Goal: Task Accomplishment & Management: Complete application form

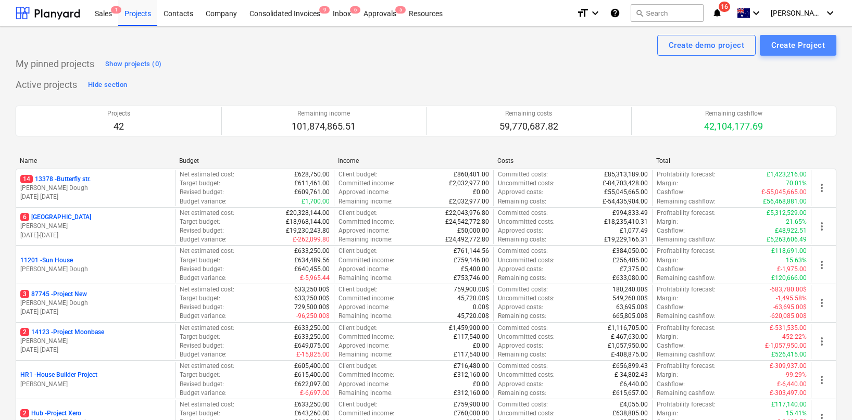
click at [790, 48] on div "Create Project" at bounding box center [799, 46] width 54 height 14
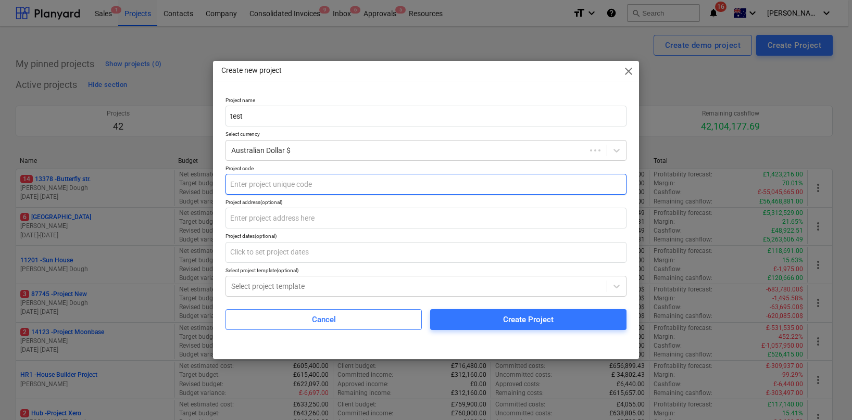
type input "test"
click at [322, 178] on input "text" at bounding box center [426, 184] width 401 height 21
click at [318, 186] on input "text" at bounding box center [428, 184] width 403 height 21
type input "test"
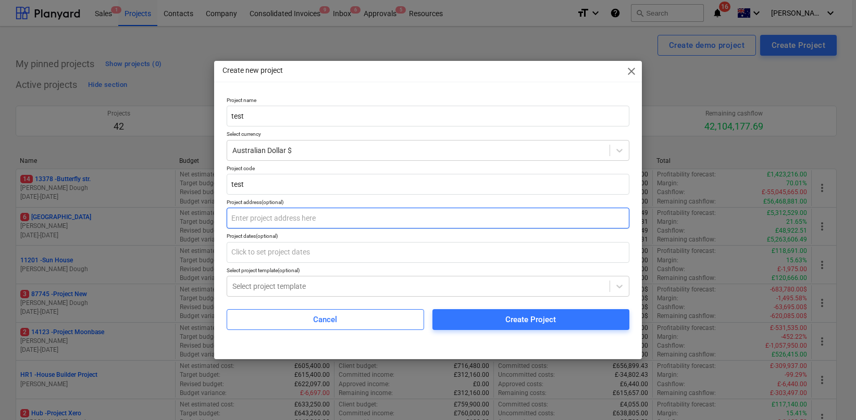
click at [310, 227] on input "text" at bounding box center [428, 218] width 403 height 21
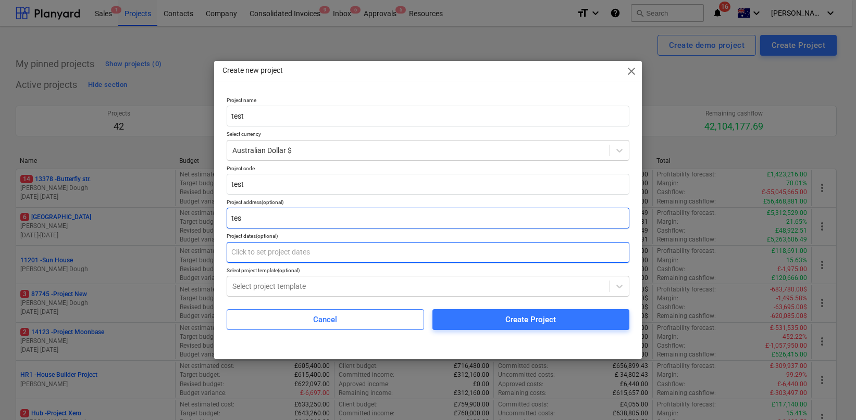
type input "tes"
click at [307, 246] on input "text" at bounding box center [428, 252] width 403 height 21
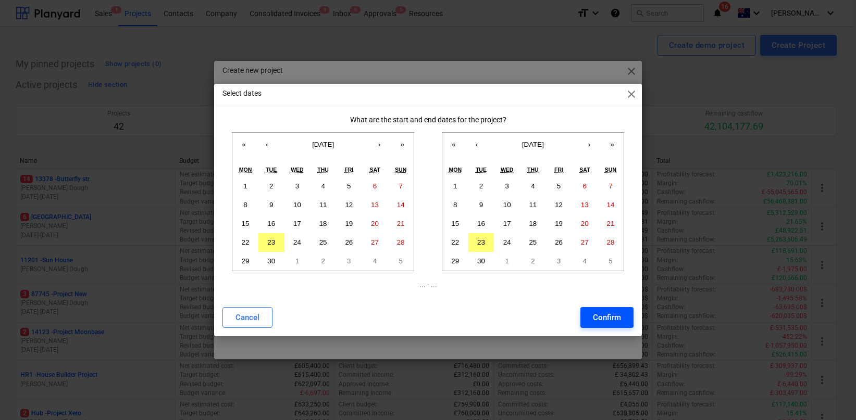
click at [601, 324] on div "Confirm" at bounding box center [607, 318] width 28 height 14
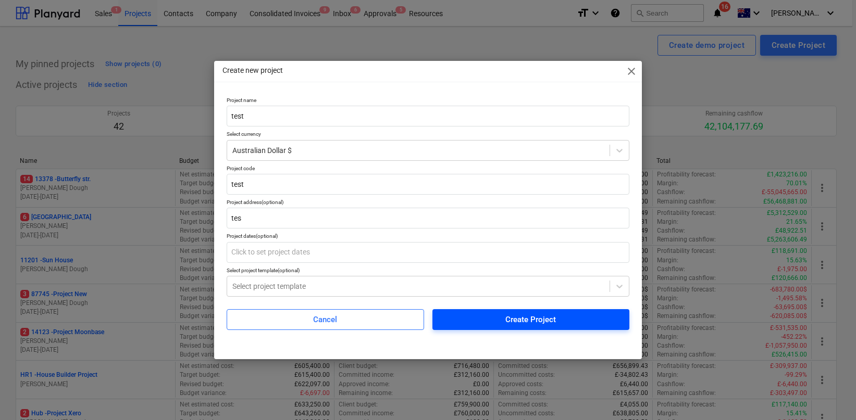
click at [568, 321] on span "Create Project" at bounding box center [531, 320] width 172 height 14
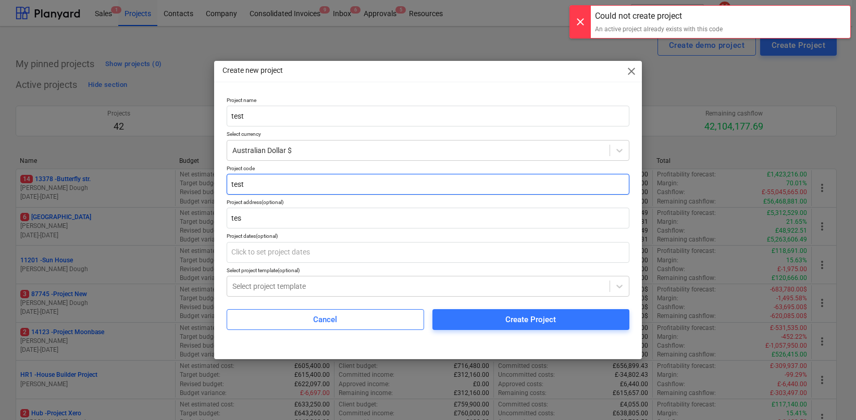
click at [328, 187] on input "test" at bounding box center [428, 184] width 403 height 21
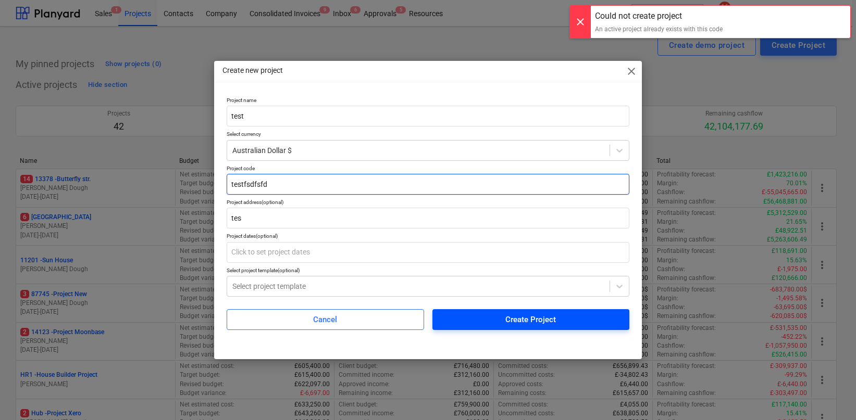
type input "testfsdfsfd"
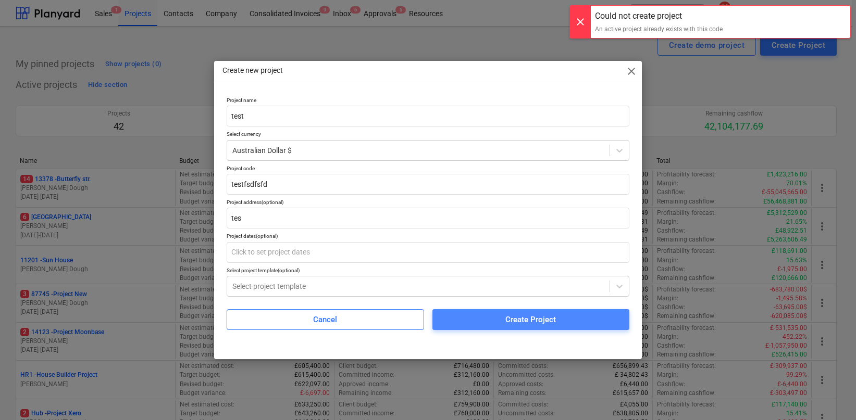
click at [512, 327] on button "Create Project" at bounding box center [530, 319] width 197 height 21
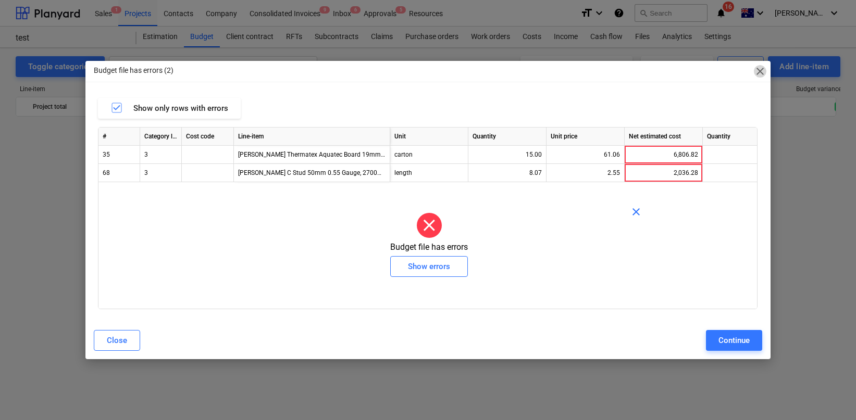
click at [759, 71] on span "close" at bounding box center [760, 71] width 13 height 13
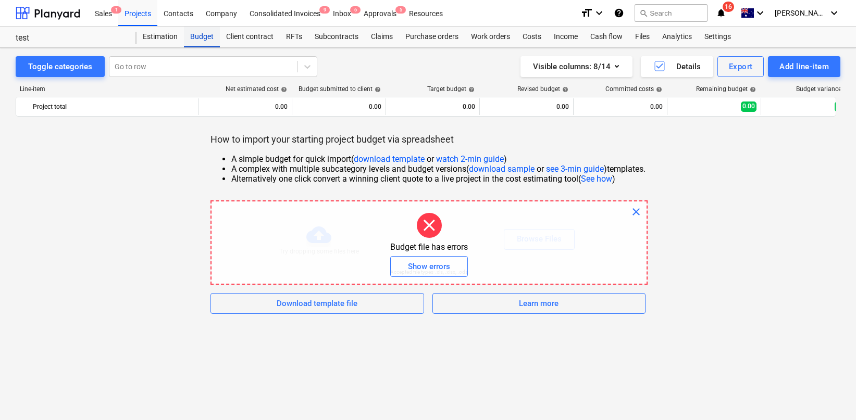
click at [200, 37] on div "Budget" at bounding box center [202, 37] width 36 height 21
click at [812, 22] on div "[PERSON_NAME] keyboard_arrow_down" at bounding box center [808, 13] width 66 height 26
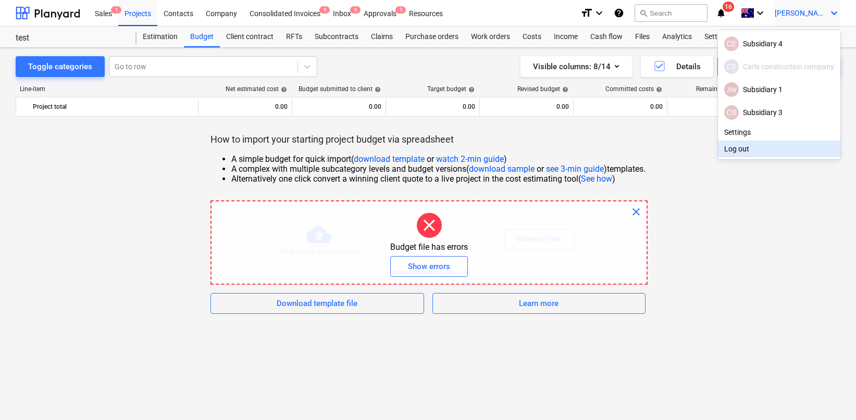
click at [745, 147] on div "Log out" at bounding box center [779, 149] width 122 height 17
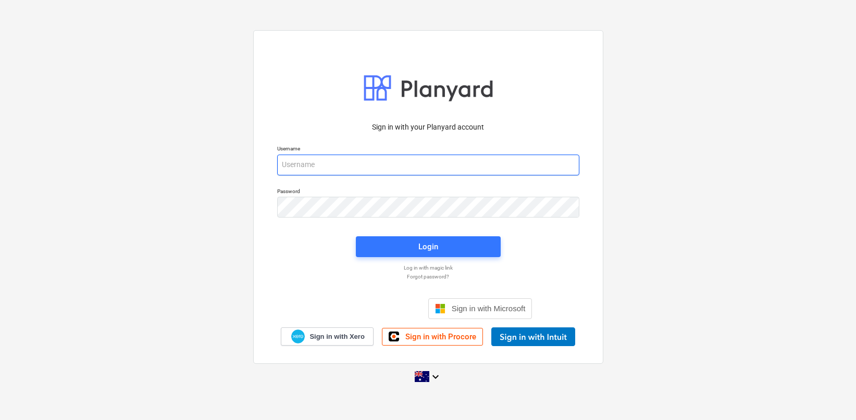
click at [341, 170] on input "email" at bounding box center [428, 165] width 302 height 21
type input "[PERSON_NAME][EMAIL_ADDRESS][DOMAIN_NAME]"
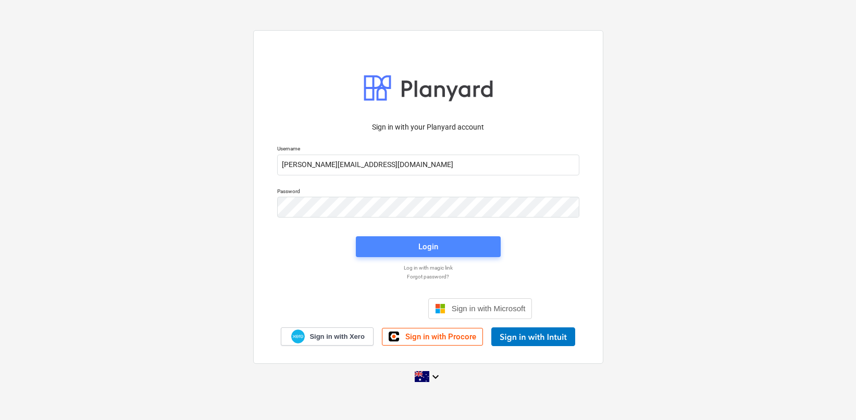
click at [395, 254] on button "Login" at bounding box center [428, 247] width 145 height 21
